Goal: Find specific page/section: Find specific page/section

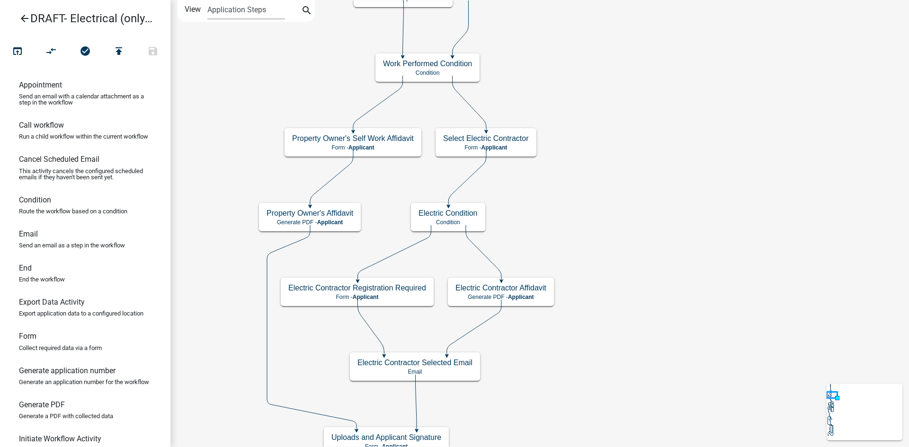
click at [28, 19] on icon "arrow_back" at bounding box center [24, 19] width 11 height 13
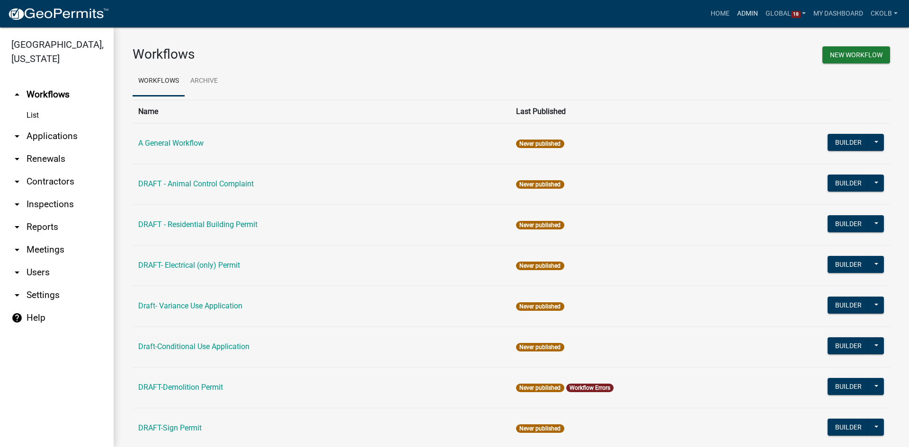
click at [740, 12] on link "Admin" at bounding box center [747, 14] width 28 height 18
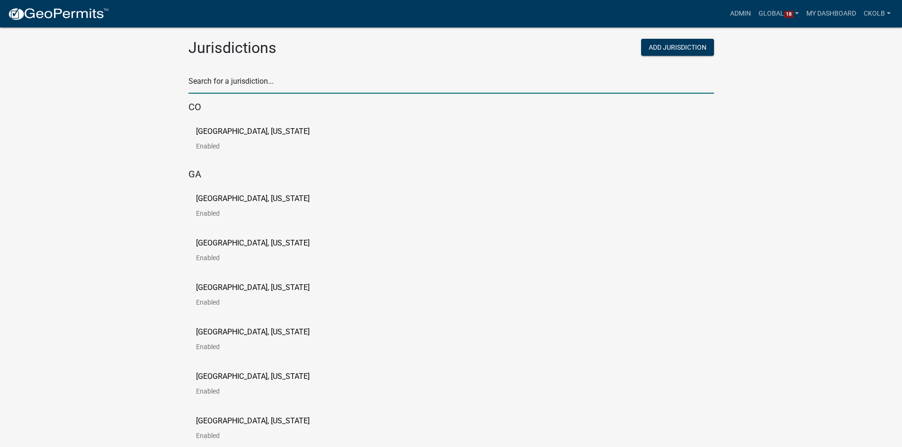
click at [300, 83] on input "text" at bounding box center [450, 83] width 525 height 19
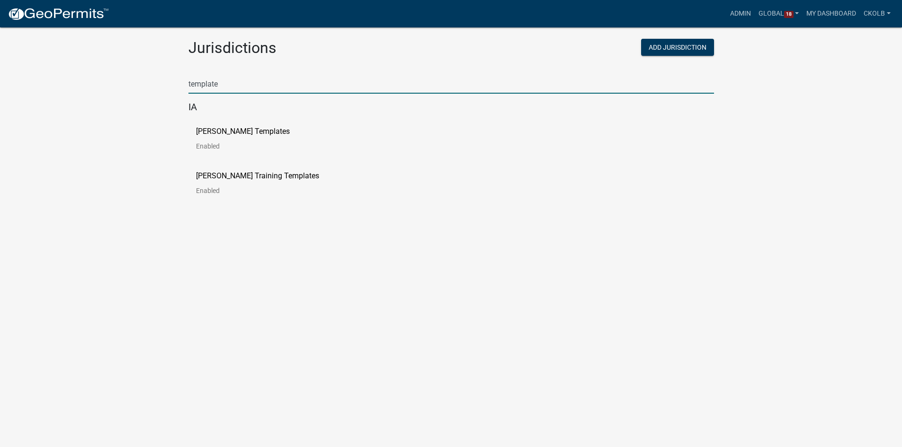
type input "template"
click at [145, 224] on body "Internet Explorer does NOT work with GeoPermits. Get a new browser for more sec…" at bounding box center [451, 234] width 902 height 447
click at [240, 128] on p "Schneider Templates" at bounding box center [243, 132] width 94 height 8
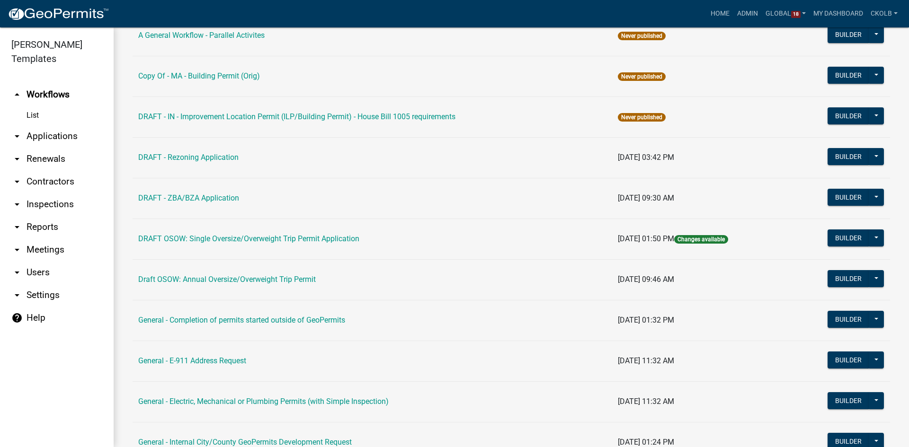
scroll to position [95, 0]
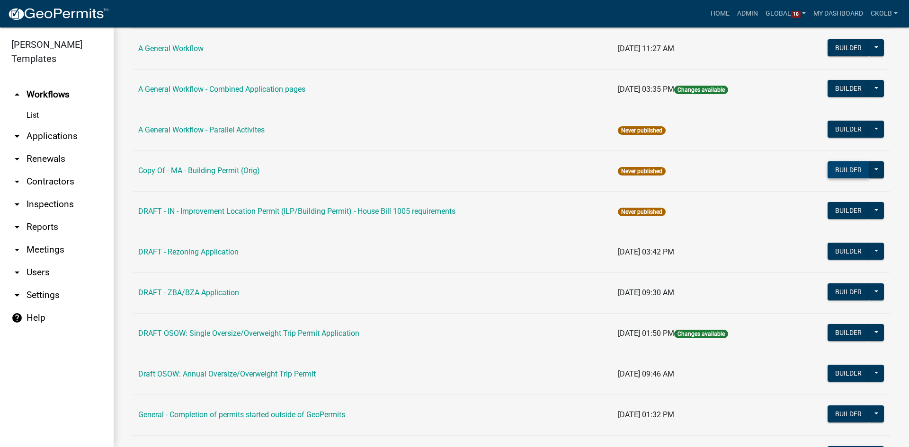
click at [848, 169] on button "Builder" at bounding box center [848, 169] width 42 height 17
